Goal: Task Accomplishment & Management: Manage account settings

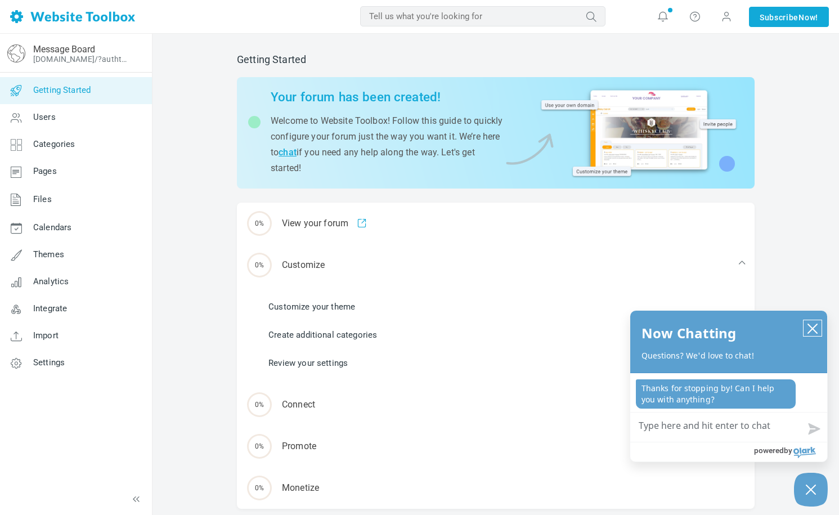
click at [816, 332] on icon "close chatbox" at bounding box center [813, 328] width 9 height 9
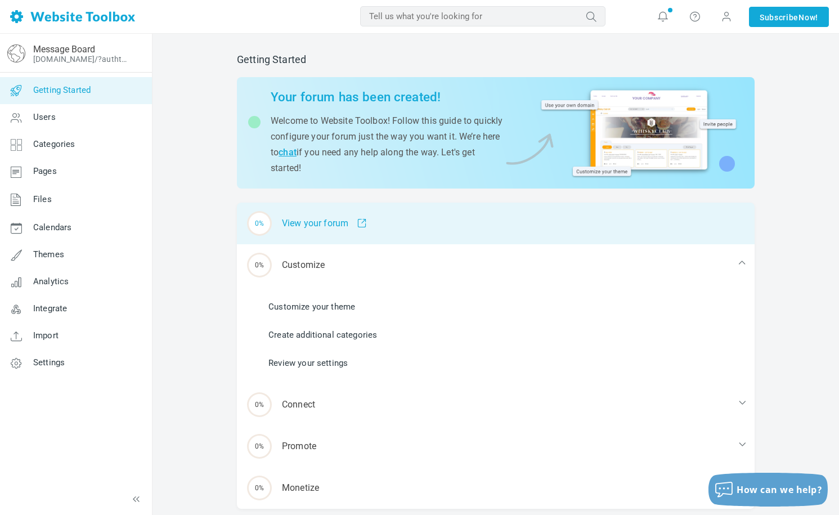
click at [298, 226] on div "0% View your forum" at bounding box center [496, 224] width 518 height 42
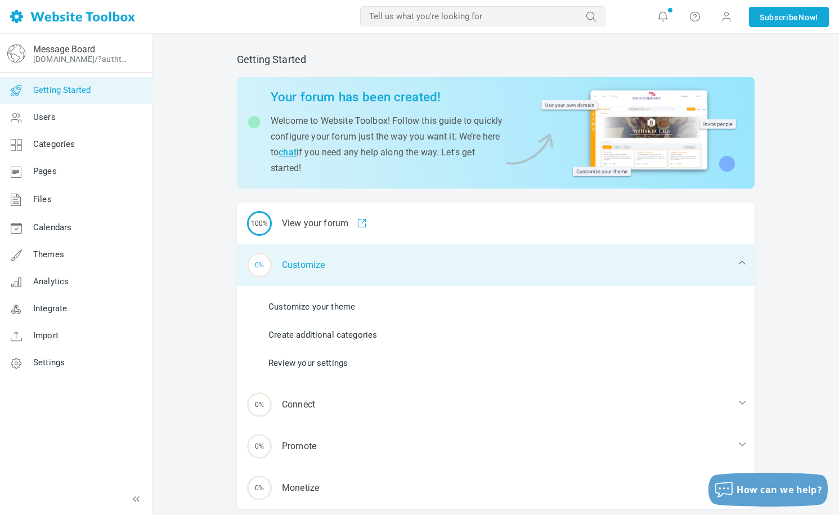
click at [294, 258] on div "0% Customize" at bounding box center [496, 265] width 518 height 42
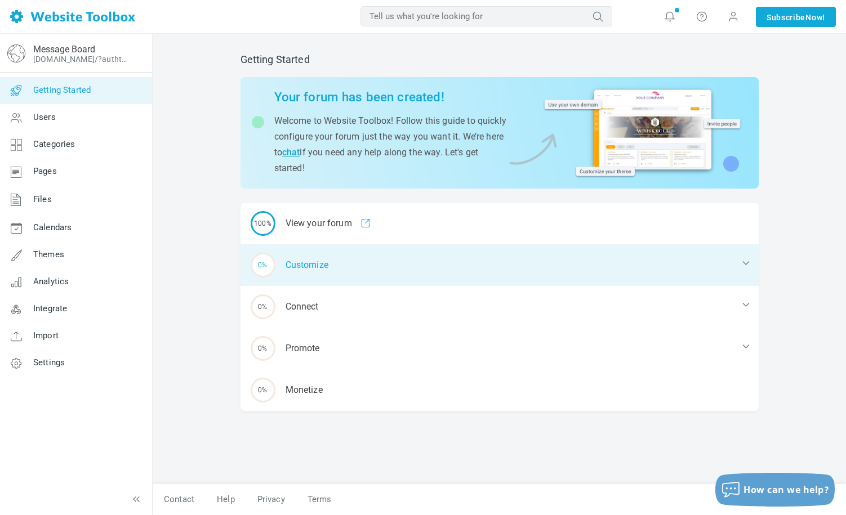
click at [293, 258] on div "0% Customize" at bounding box center [499, 265] width 518 height 42
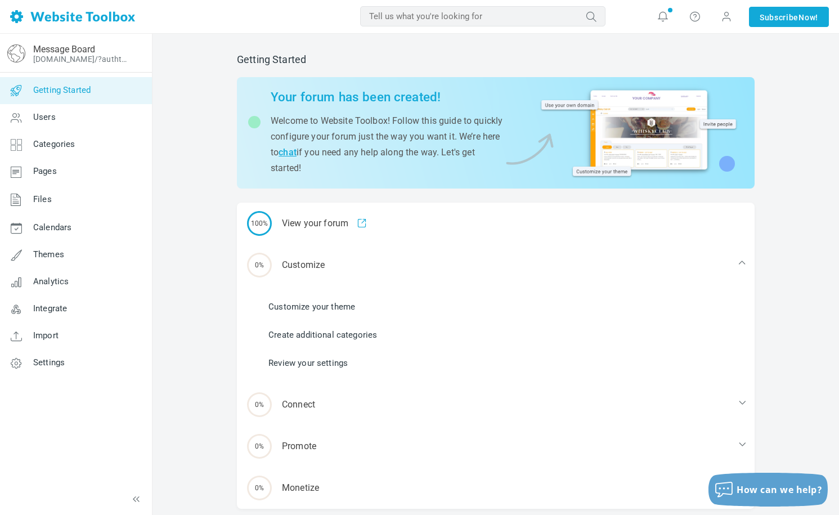
click at [304, 307] on link "Customize your theme" at bounding box center [312, 307] width 87 height 12
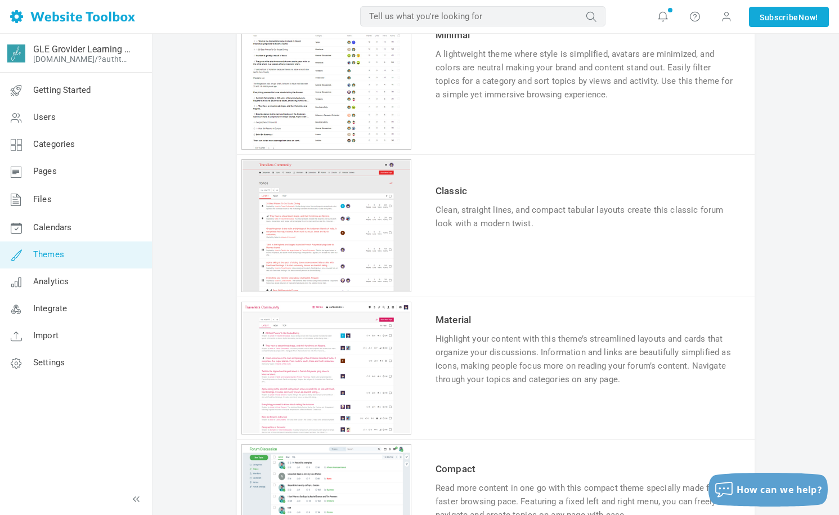
scroll to position [821, 0]
click at [52, 168] on span "Pages" at bounding box center [45, 171] width 24 height 10
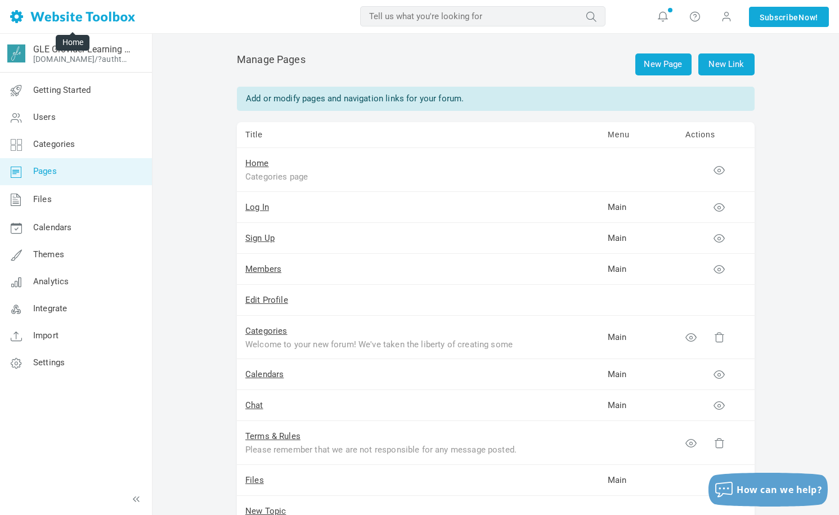
click at [21, 19] on img at bounding box center [72, 16] width 125 height 13
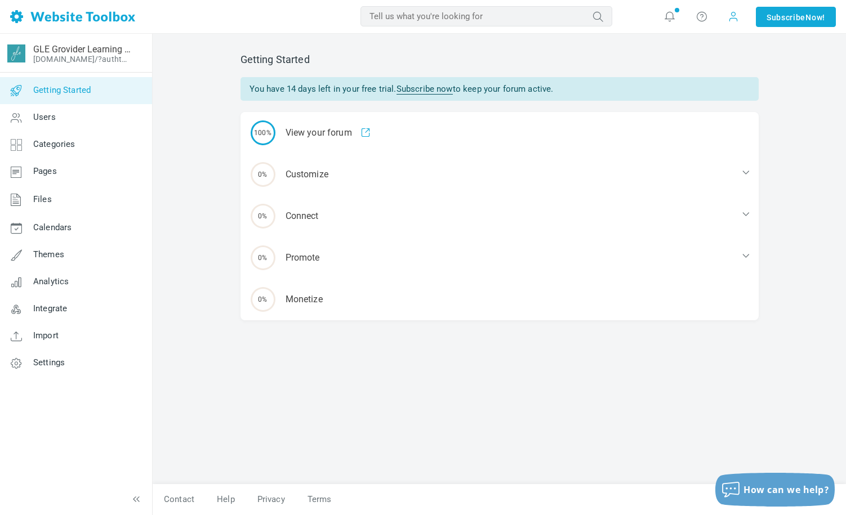
click at [727, 15] on span at bounding box center [732, 16] width 11 height 11
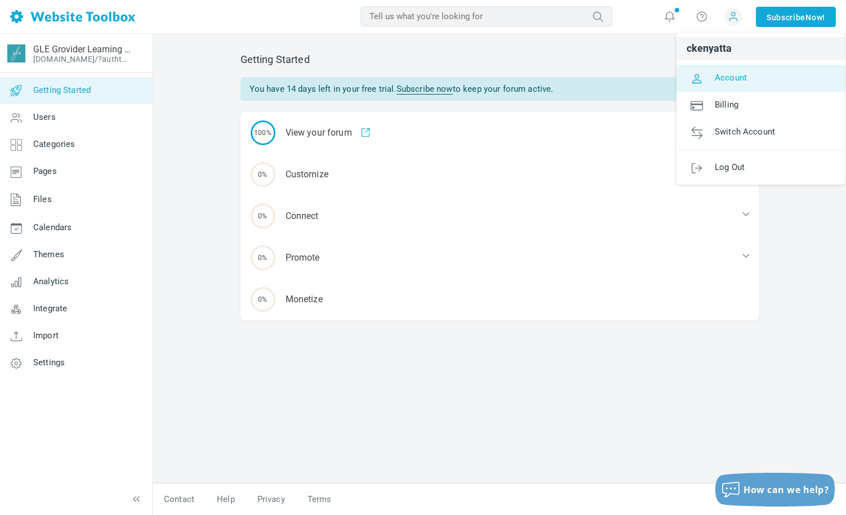
click at [736, 85] on link "Account" at bounding box center [760, 78] width 169 height 27
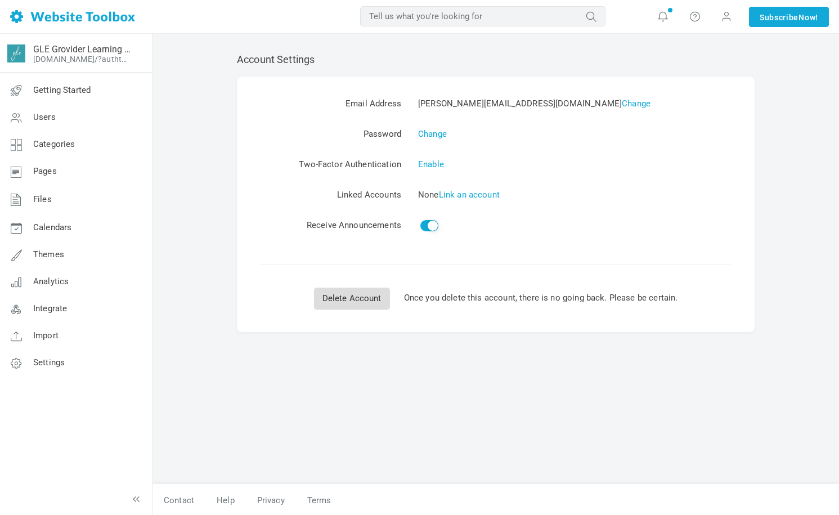
click at [359, 300] on link "Delete Account" at bounding box center [352, 299] width 76 height 22
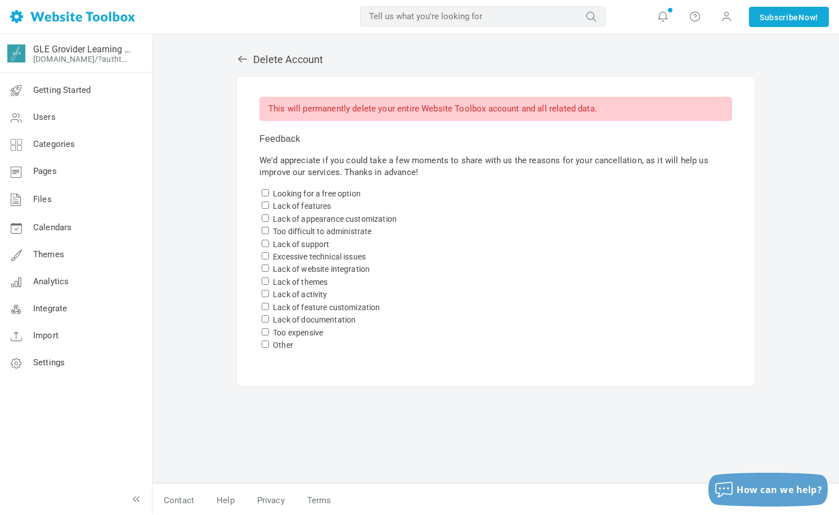
click at [265, 217] on input "Lack of appearance customization" at bounding box center [265, 218] width 7 height 7
checkbox input "true"
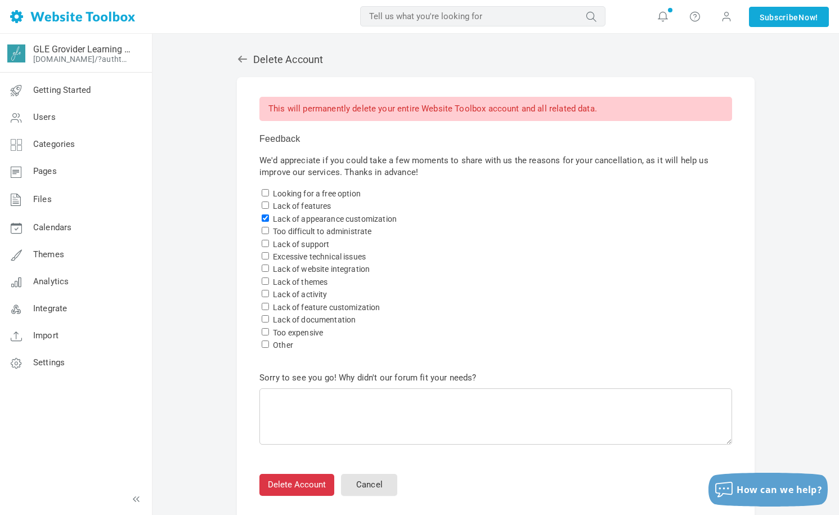
scroll to position [72, 0]
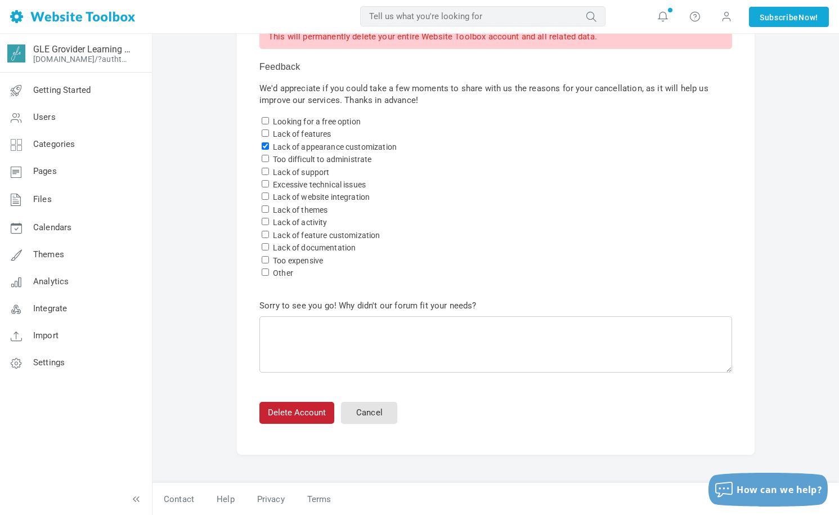
drag, startPoint x: 303, startPoint y: 415, endPoint x: 325, endPoint y: 415, distance: 22.5
click at [302, 415] on button "Delete Account" at bounding box center [297, 413] width 75 height 22
